Goal: Task Accomplishment & Management: Complete application form

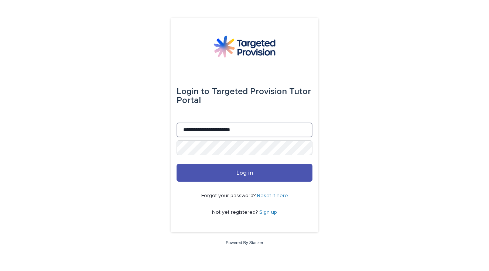
type input "**********"
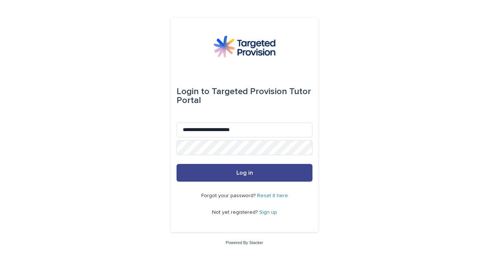
click at [273, 171] on button "Log in" at bounding box center [244, 173] width 136 height 18
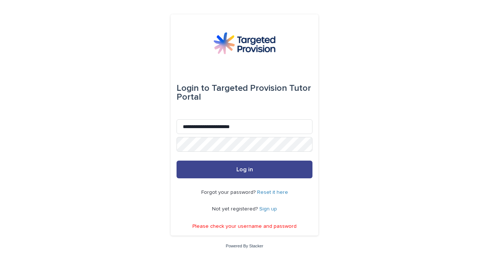
click at [261, 171] on button "Log in" at bounding box center [244, 170] width 136 height 18
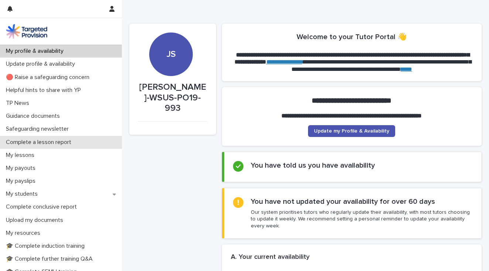
click at [90, 138] on div "Complete a lesson report" at bounding box center [61, 142] width 122 height 13
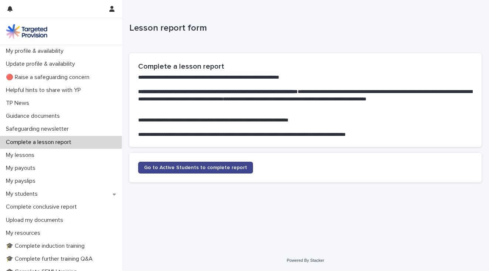
click at [164, 167] on span "Go to Active Students to complete report" at bounding box center [195, 167] width 103 height 5
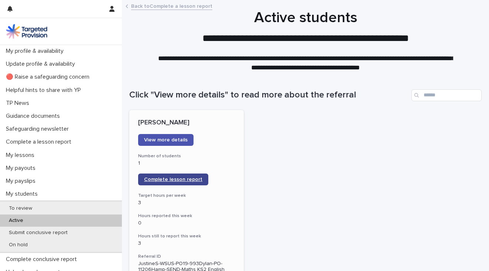
click at [168, 177] on span "Complete lesson report" at bounding box center [173, 179] width 58 height 5
